Goal: Information Seeking & Learning: Compare options

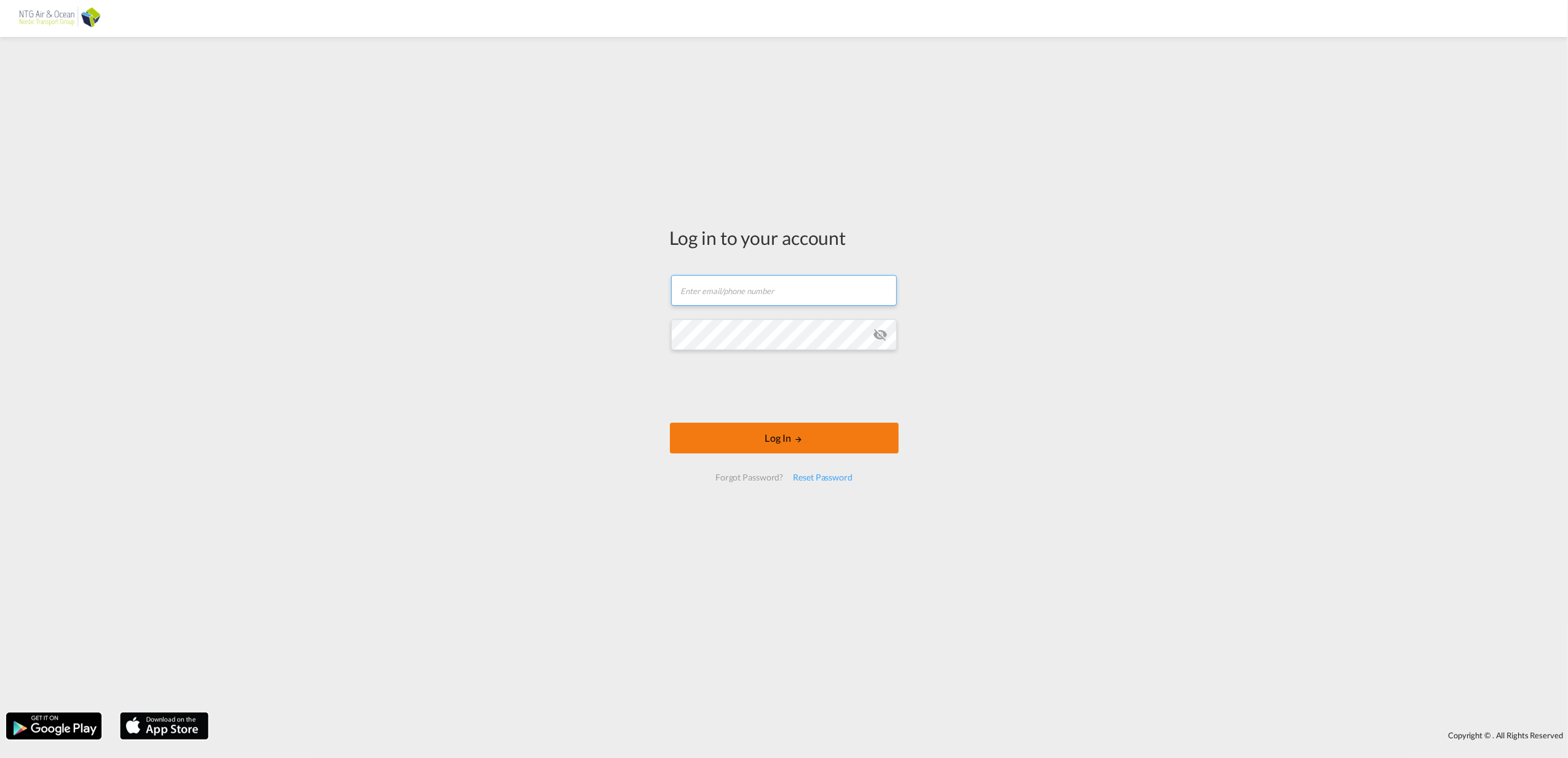
type input "[EMAIL_ADDRESS][DOMAIN_NAME]"
click at [746, 440] on button "Log In" at bounding box center [785, 438] width 229 height 31
